Goal: Information Seeking & Learning: Learn about a topic

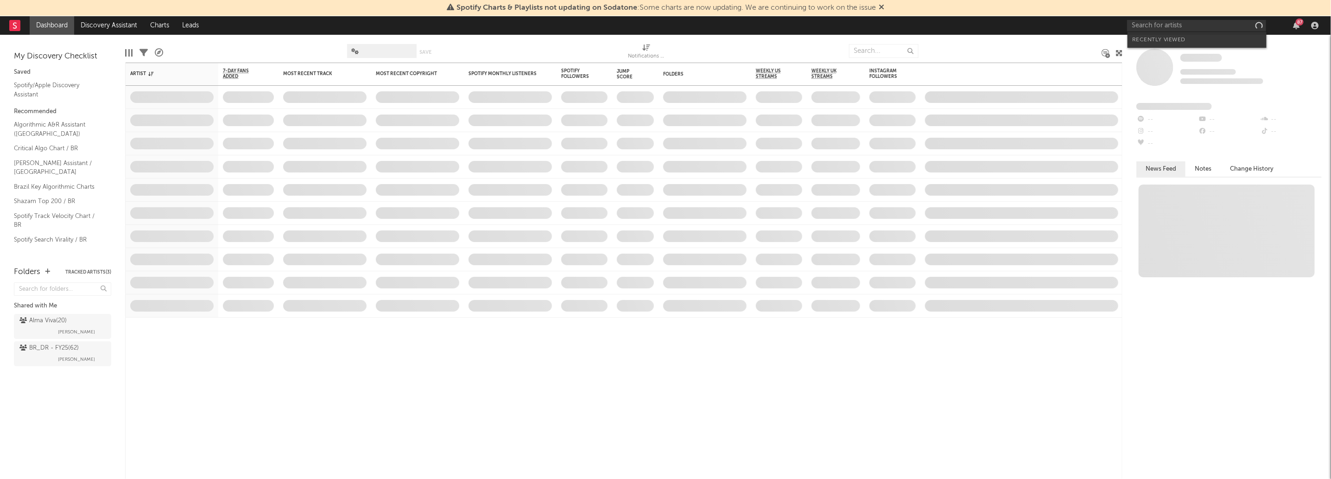
click at [1182, 26] on input "text" at bounding box center [1196, 26] width 139 height 12
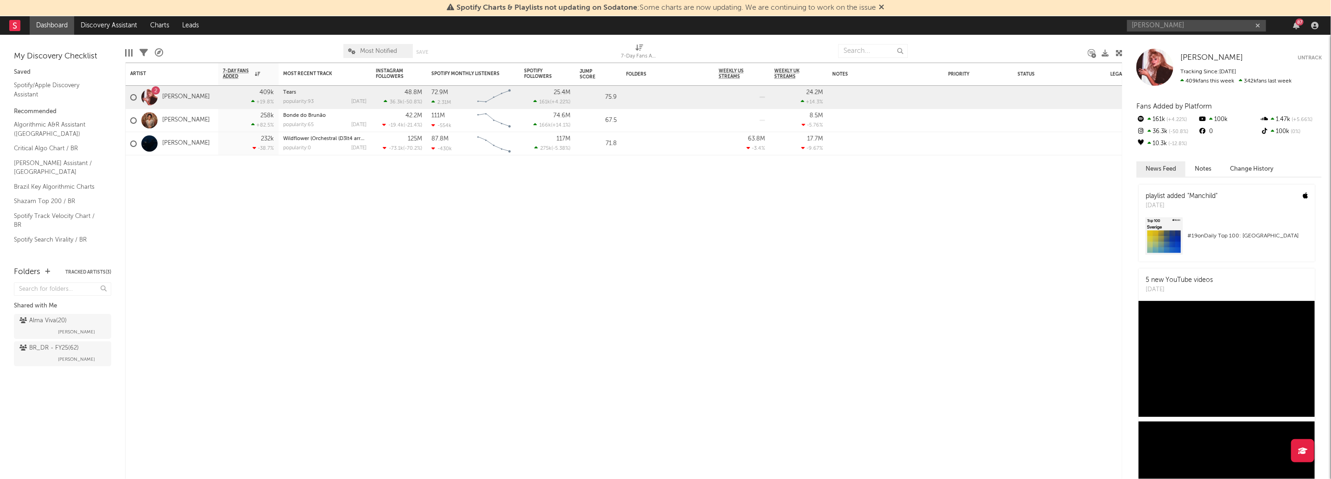
click at [1225, 28] on input "[PERSON_NAME]" at bounding box center [1196, 26] width 139 height 12
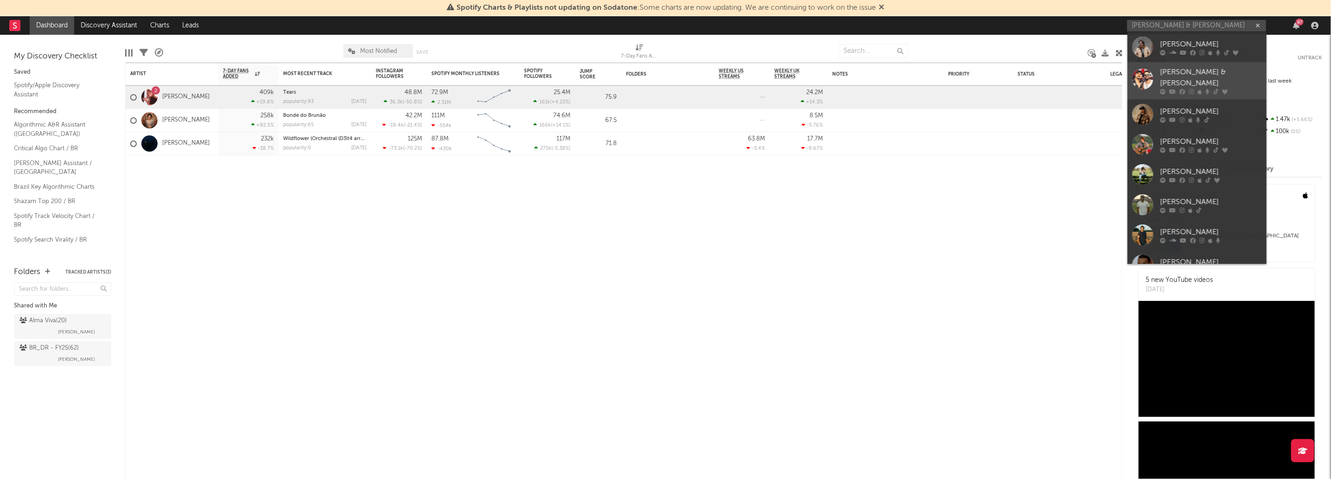
type input "[PERSON_NAME] & [PERSON_NAME]"
click at [1215, 73] on div "[PERSON_NAME] & [PERSON_NAME]" at bounding box center [1211, 78] width 102 height 22
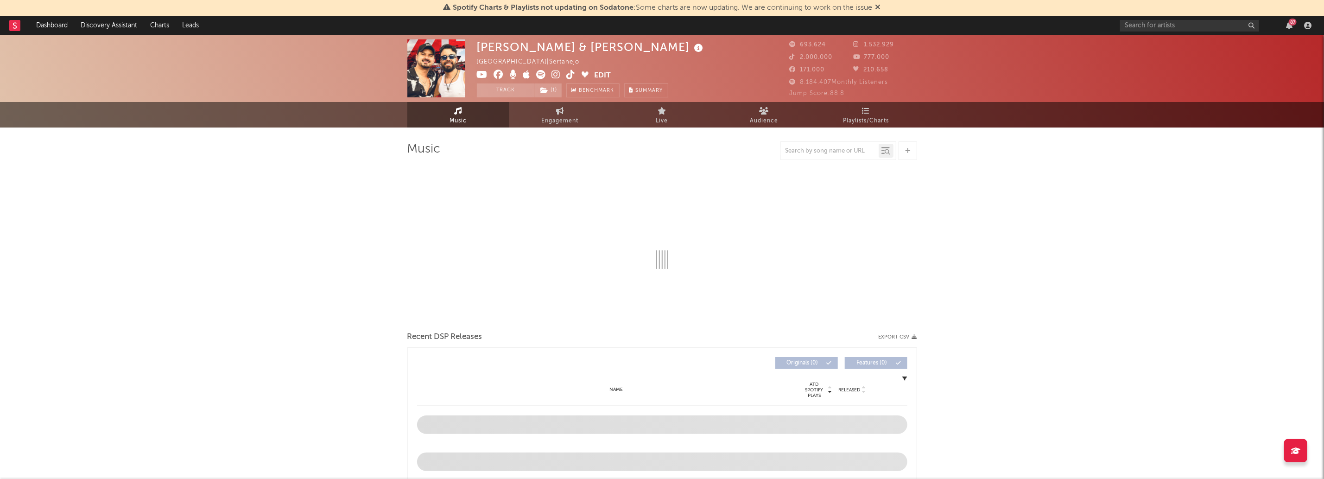
select select "6m"
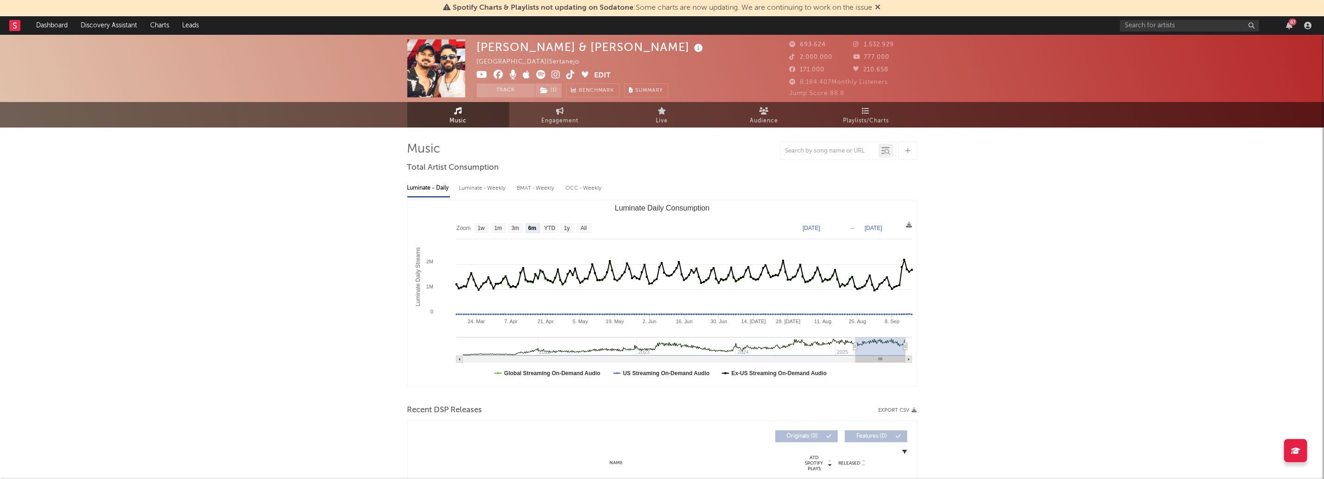
click at [565, 49] on div "[PERSON_NAME] & [PERSON_NAME]" at bounding box center [591, 46] width 229 height 15
drag, startPoint x: 565, startPoint y: 49, endPoint x: 488, endPoint y: 44, distance: 77.6
click at [488, 44] on div "[PERSON_NAME] & [PERSON_NAME]" at bounding box center [591, 46] width 229 height 15
copy div "[PERSON_NAME] & [PERSON_NAME]"
